Goal: Task Accomplishment & Management: Manage account settings

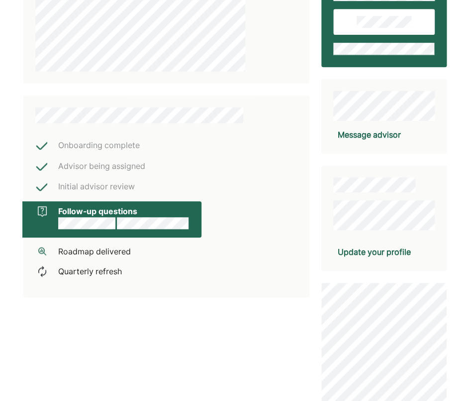
scroll to position [148, 0]
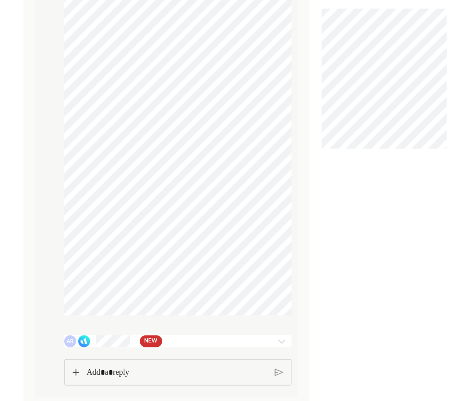
scroll to position [309, 0]
click at [150, 341] on span "NEW" at bounding box center [150, 341] width 13 height 10
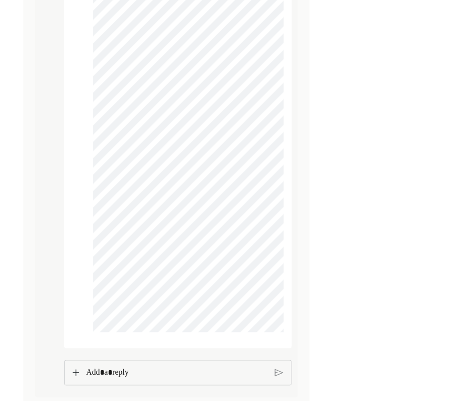
scroll to position [1938, 0]
click at [148, 368] on p "Rich Text Editor. Editing area: main" at bounding box center [176, 372] width 181 height 13
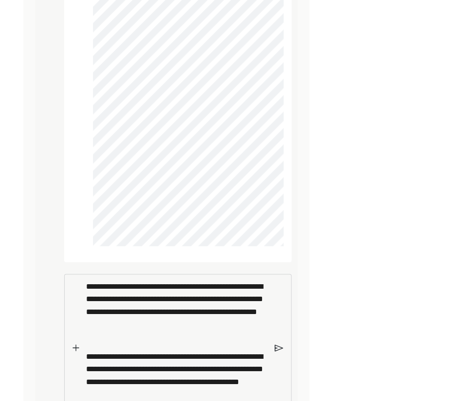
scroll to position [2061, 0]
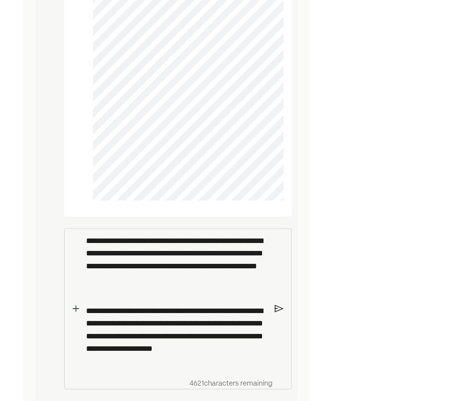
click at [142, 368] on p "**********" at bounding box center [176, 336] width 181 height 64
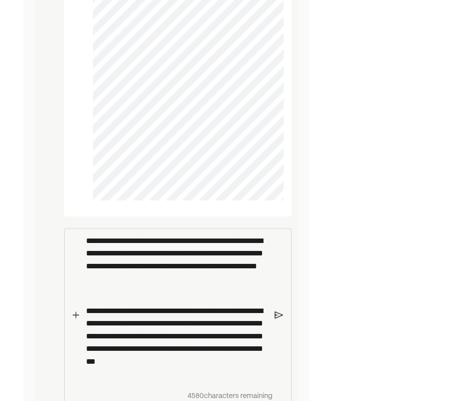
click at [167, 380] on p "**********" at bounding box center [176, 342] width 181 height 77
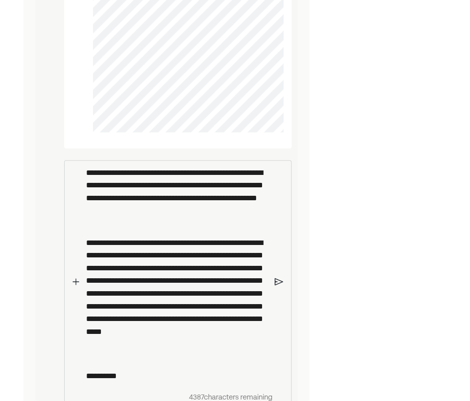
scroll to position [2156, 0]
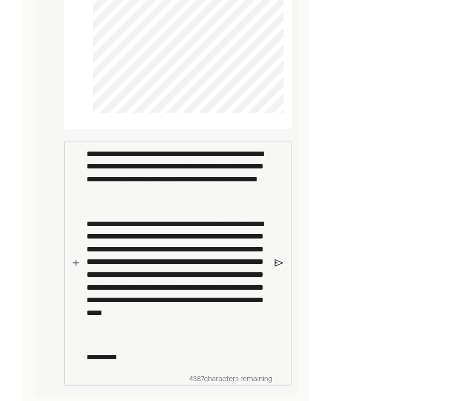
click at [278, 263] on img at bounding box center [278, 263] width 8 height 9
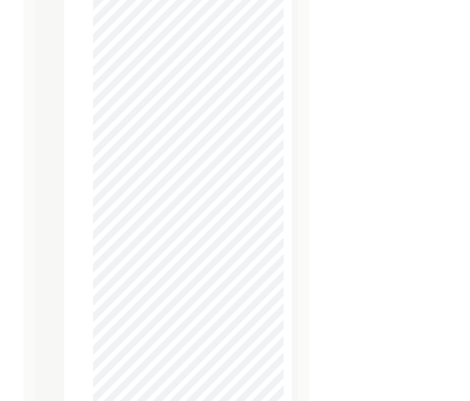
scroll to position [1226, 0]
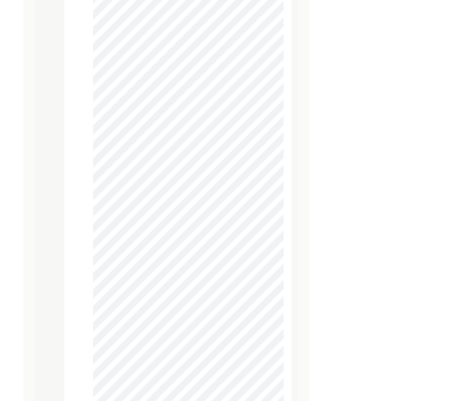
click at [50, 251] on div "AR AR AR AR" at bounding box center [166, 136] width 250 height 2370
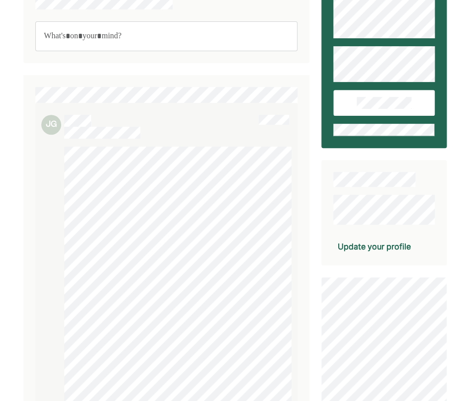
scroll to position [0, 0]
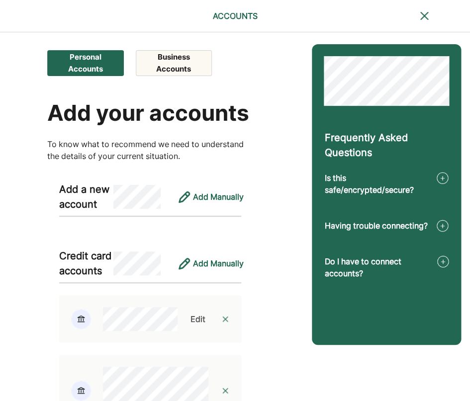
click at [171, 67] on button "Business Accounts" at bounding box center [174, 63] width 76 height 26
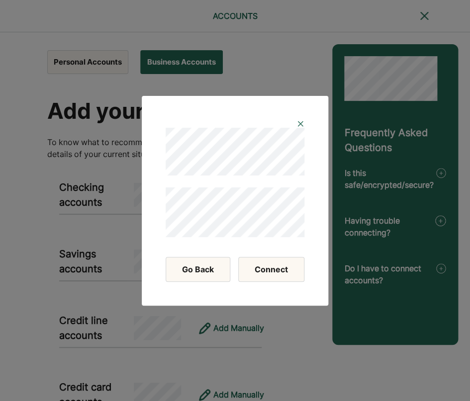
click at [268, 272] on button "Connect" at bounding box center [271, 269] width 66 height 25
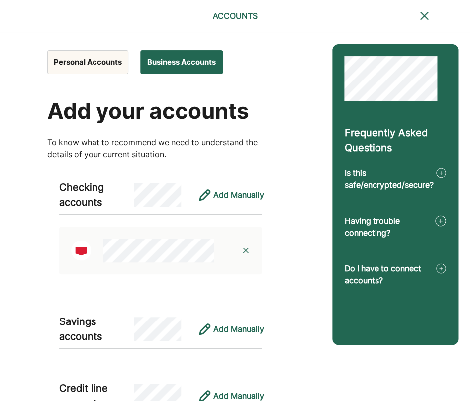
click at [80, 66] on button "Personal Accounts" at bounding box center [87, 62] width 81 height 24
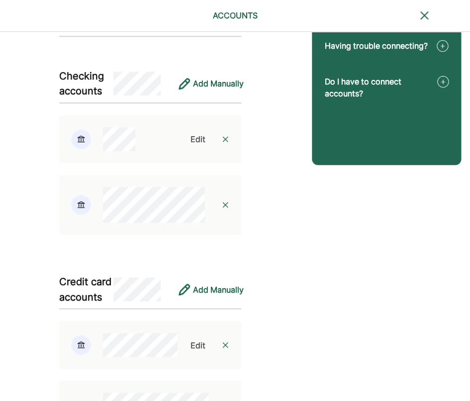
scroll to position [178, 0]
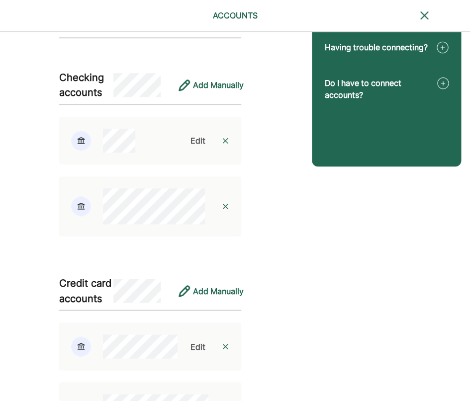
click at [199, 147] on div "Edit" at bounding box center [197, 141] width 15 height 12
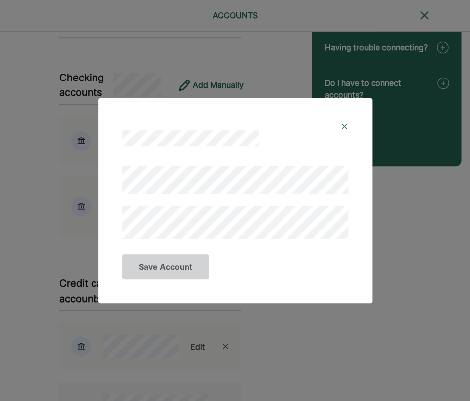
click at [343, 127] on img at bounding box center [344, 126] width 8 height 8
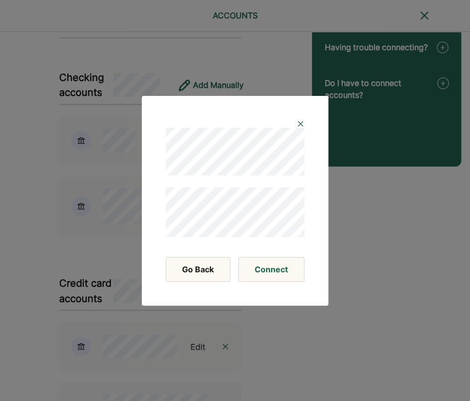
click at [296, 125] on div at bounding box center [235, 124] width 139 height 8
click at [300, 124] on img at bounding box center [300, 124] width 8 height 8
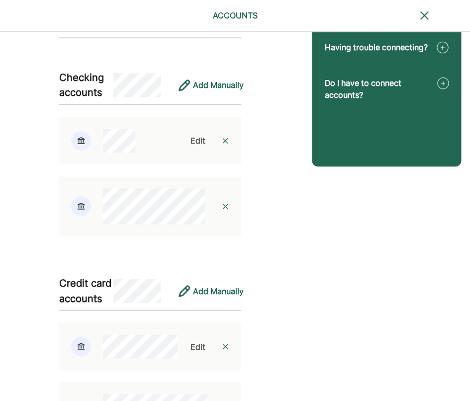
click at [227, 145] on img at bounding box center [225, 141] width 8 height 8
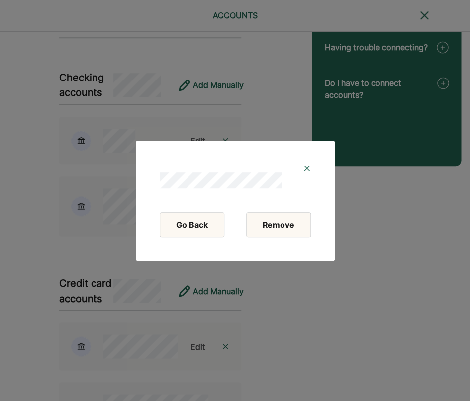
click at [279, 222] on button "Remove" at bounding box center [278, 224] width 65 height 25
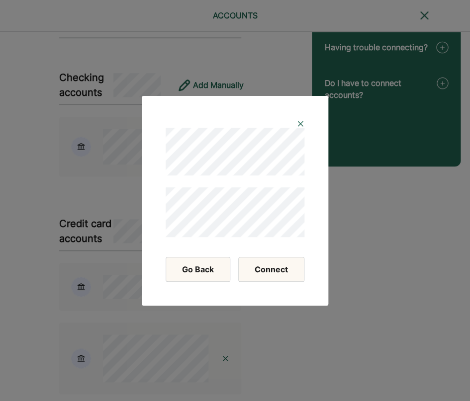
click at [269, 272] on button "Connect" at bounding box center [271, 269] width 66 height 25
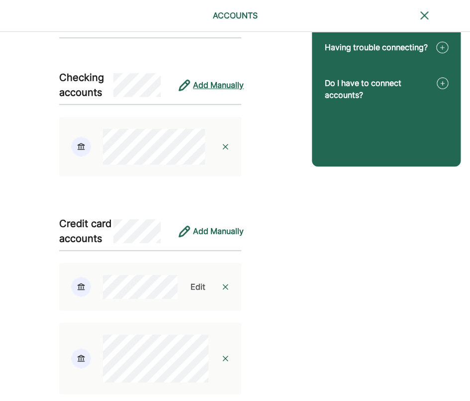
click at [206, 91] on div "Add Manually" at bounding box center [218, 85] width 51 height 12
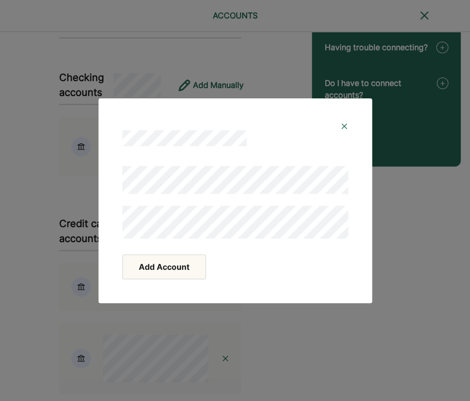
click at [183, 270] on button "Add Account" at bounding box center [164, 267] width 84 height 25
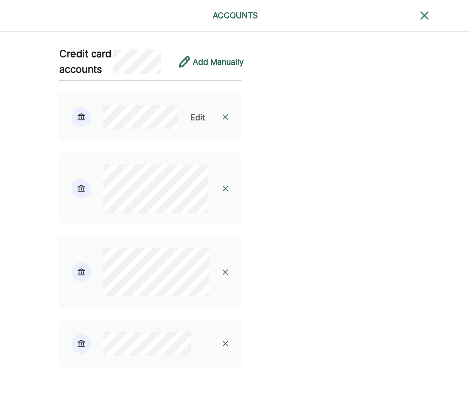
scroll to position [395, 0]
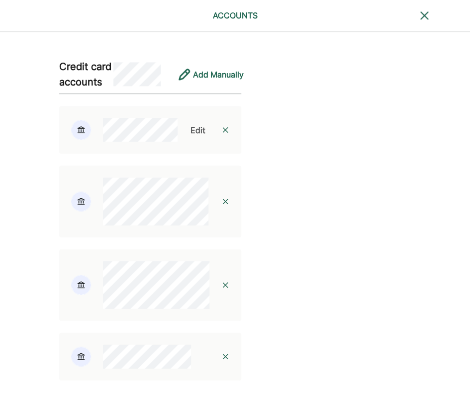
click at [201, 136] on div "Edit" at bounding box center [197, 130] width 15 height 12
select select "*****"
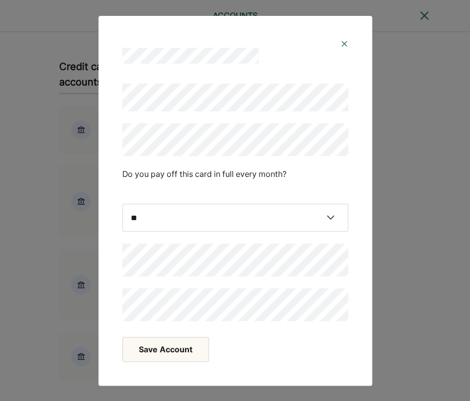
click at [159, 350] on button "Save Account" at bounding box center [165, 349] width 87 height 25
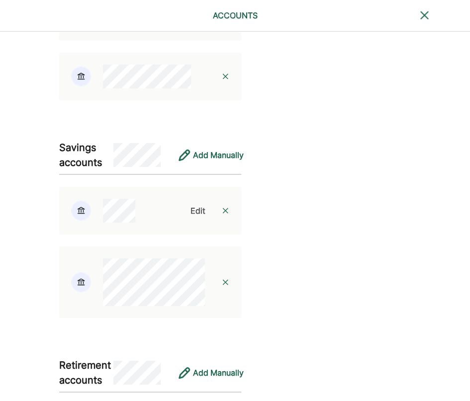
scroll to position [731, 0]
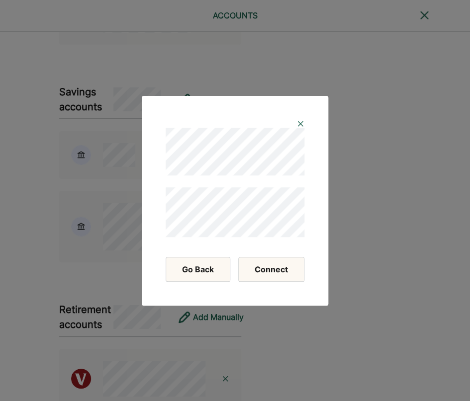
click at [274, 267] on button "Connect" at bounding box center [271, 269] width 66 height 25
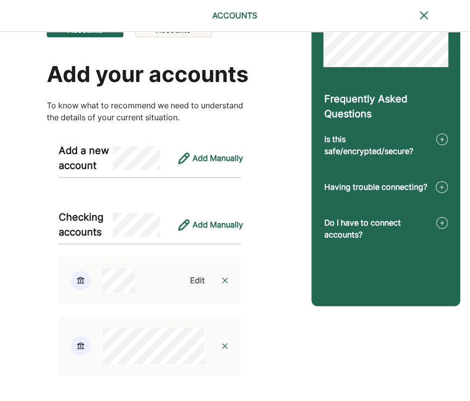
scroll to position [0, 0]
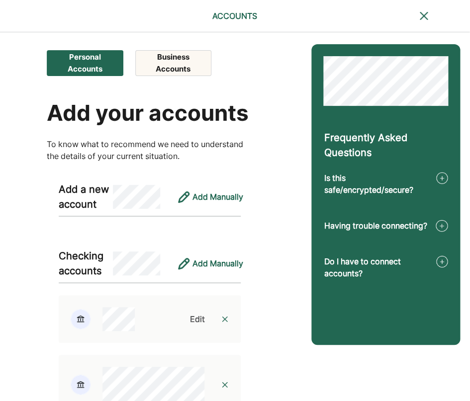
click at [192, 69] on button "Business Accounts" at bounding box center [173, 63] width 76 height 26
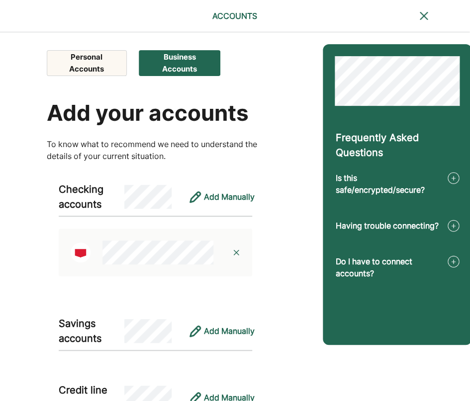
scroll to position [0, 0]
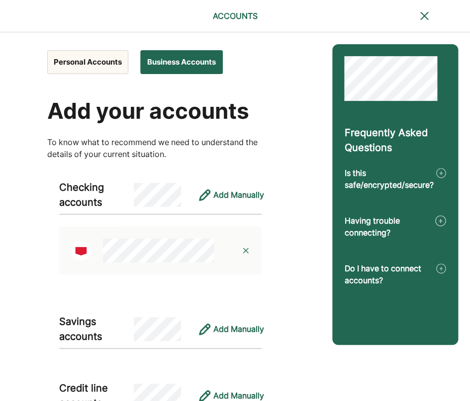
click at [272, 57] on div "Personal Accounts Business Accounts Add your accounts To know what to recommend…" at bounding box center [160, 314] width 226 height 541
click at [308, 65] on div "Personal Accounts Business Accounts Add your accounts To know what to recommend…" at bounding box center [160, 338] width 320 height 613
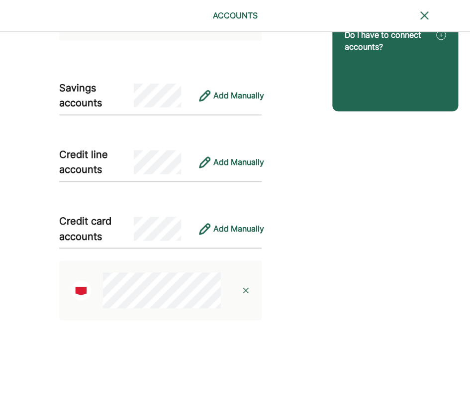
scroll to position [244, 0]
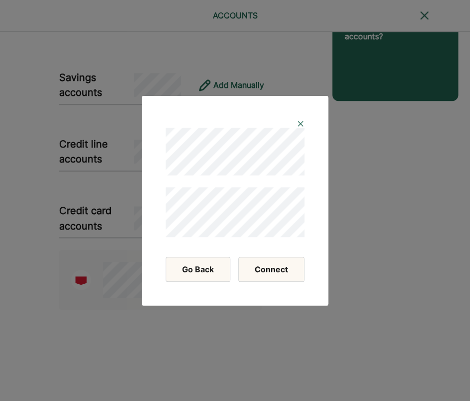
click at [273, 266] on button "Connect" at bounding box center [271, 269] width 66 height 25
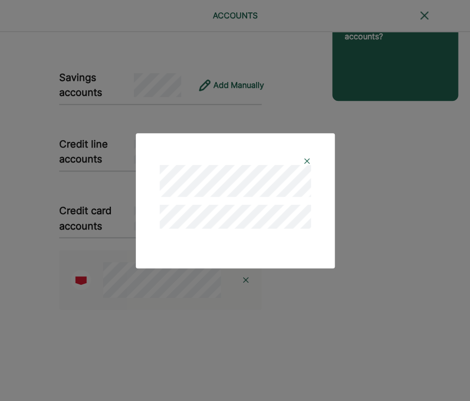
click at [305, 158] on img at bounding box center [307, 161] width 8 height 8
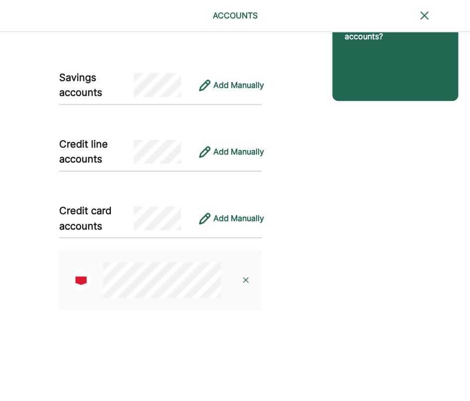
click at [362, 178] on div "Frequently Asked Questions Is this safe/encrypted/secure? Having trouble connec…" at bounding box center [395, 94] width 150 height 613
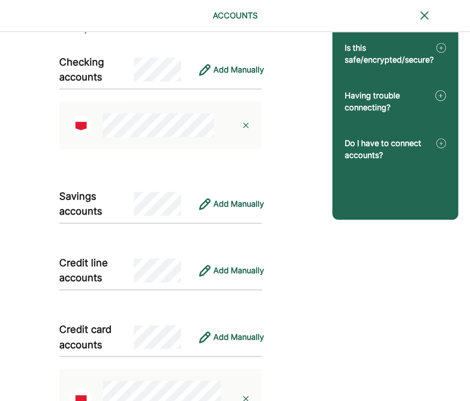
scroll to position [121, 0]
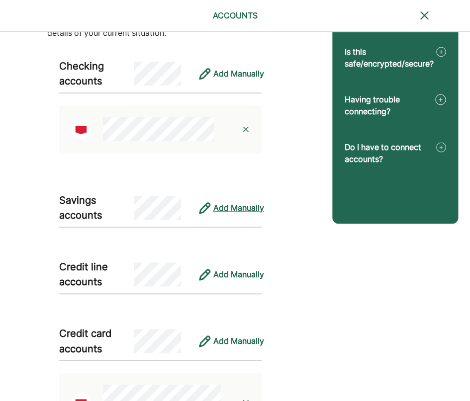
click at [255, 212] on div "Add Manually" at bounding box center [238, 208] width 51 height 12
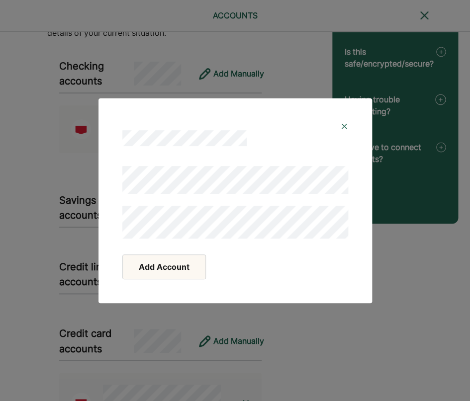
click at [151, 267] on button "Add Account" at bounding box center [164, 267] width 84 height 25
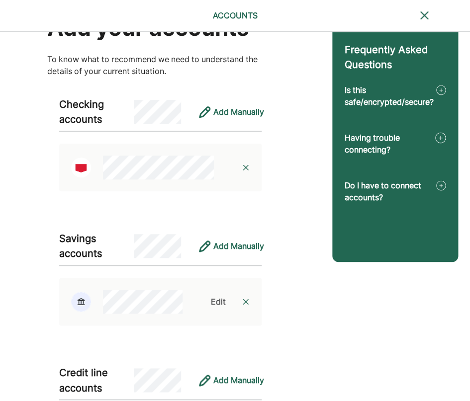
scroll to position [82, 0]
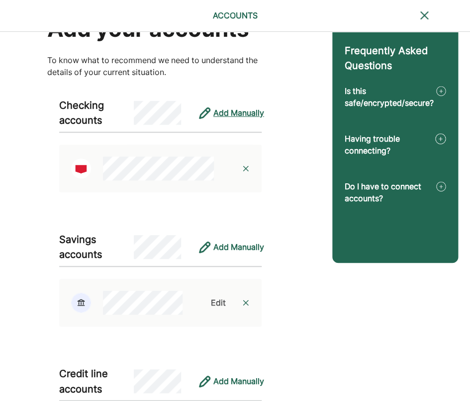
click at [251, 115] on div "Add Manually" at bounding box center [238, 113] width 51 height 12
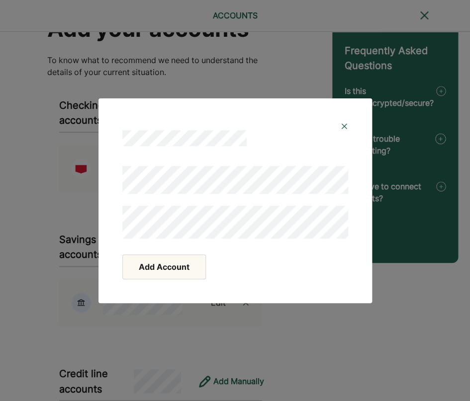
click at [169, 277] on button "Add Account" at bounding box center [164, 267] width 84 height 25
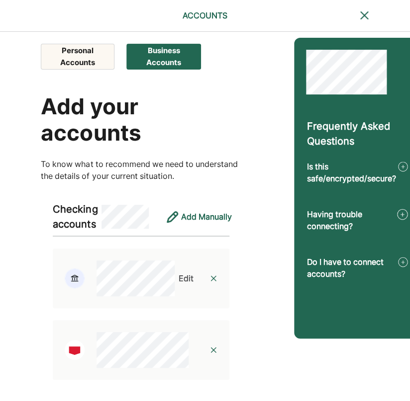
scroll to position [0, 0]
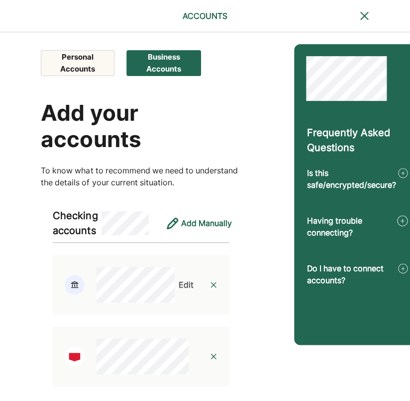
click at [92, 64] on button "Personal Accounts" at bounding box center [78, 63] width 74 height 26
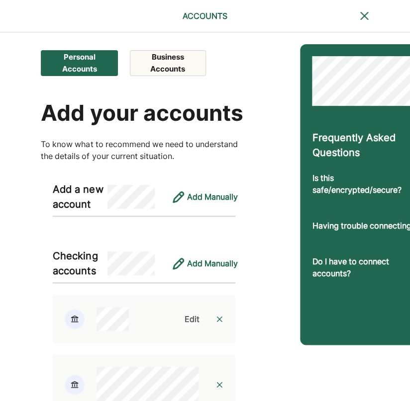
click at [370, 19] on div "ACCOUNTS" at bounding box center [205, 16] width 410 height 32
click at [364, 18] on img at bounding box center [364, 16] width 12 height 12
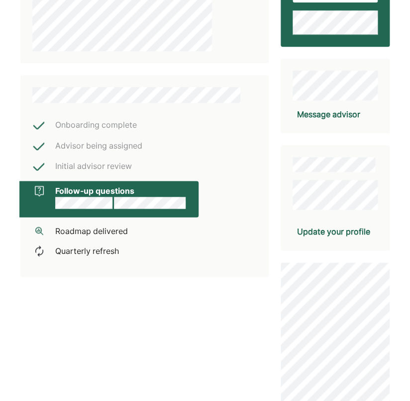
scroll to position [159, 0]
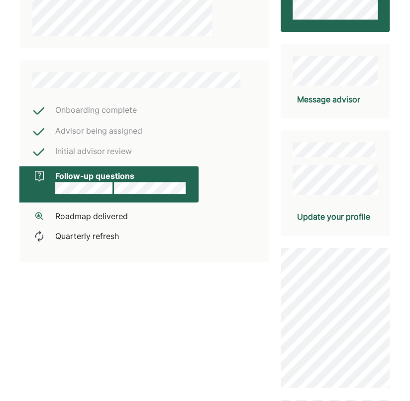
click at [75, 213] on div "Roadmap delivered" at bounding box center [91, 216] width 73 height 12
click at [80, 233] on div "Quarterly refresh" at bounding box center [87, 236] width 64 height 12
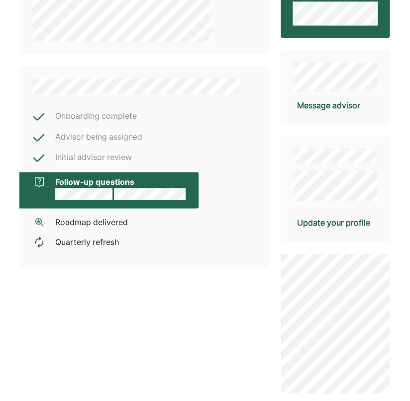
scroll to position [0, 0]
